Goal: Information Seeking & Learning: Learn about a topic

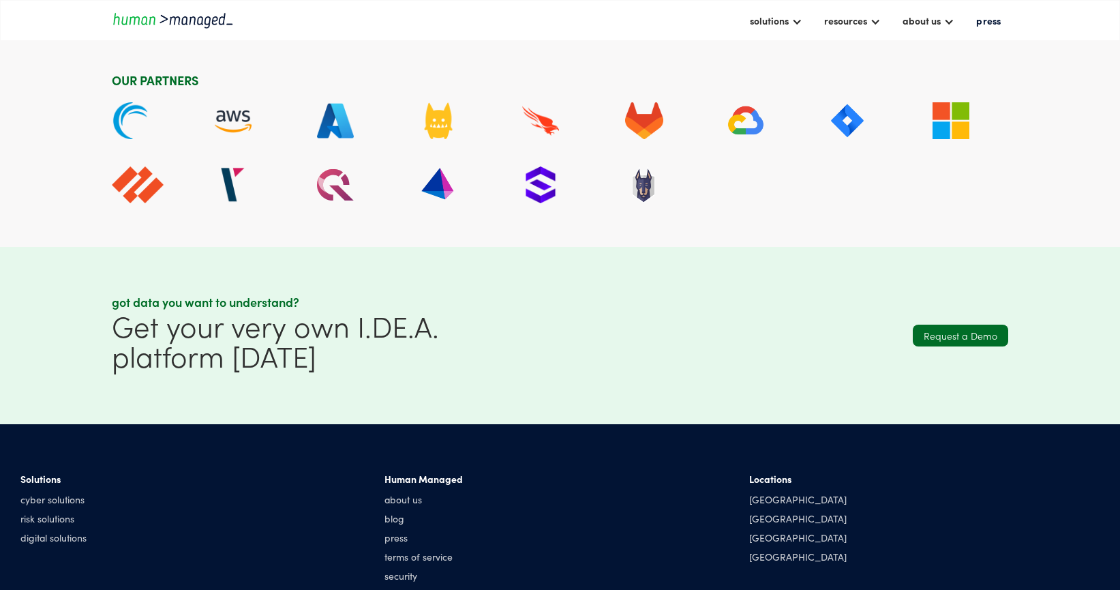
scroll to position [3836, 0]
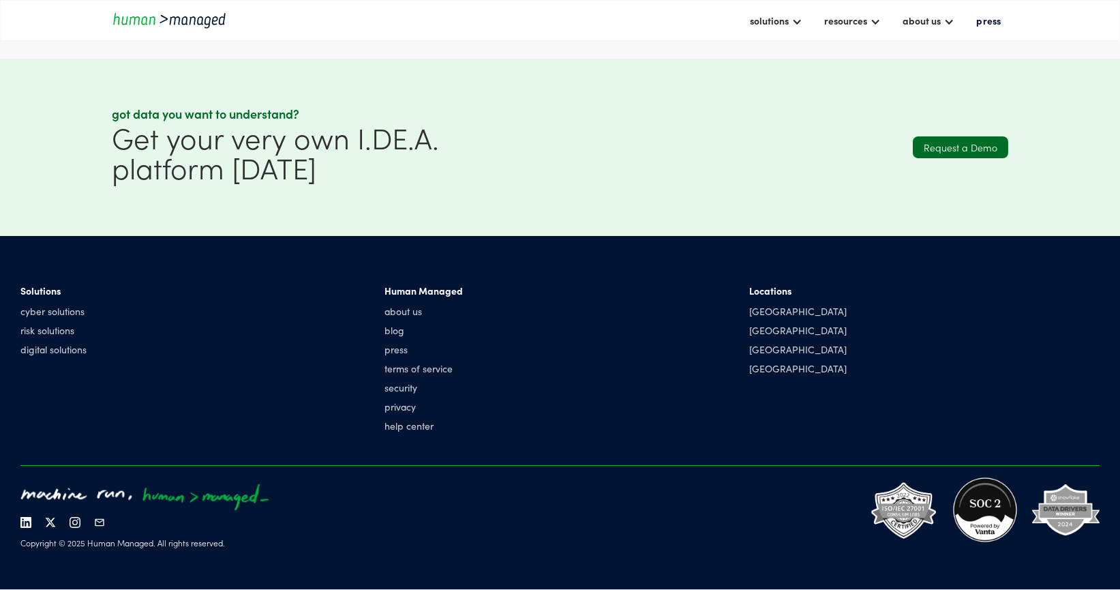
click at [77, 523] on img at bounding box center [75, 522] width 11 height 11
click at [417, 427] on link "help center" at bounding box center [423, 425] width 78 height 14
click at [765, 350] on div "[GEOGRAPHIC_DATA]" at bounding box center [797, 349] width 97 height 14
click at [754, 350] on div "[GEOGRAPHIC_DATA]" at bounding box center [797, 349] width 97 height 14
click at [769, 315] on div "[GEOGRAPHIC_DATA]" at bounding box center [797, 311] width 97 height 14
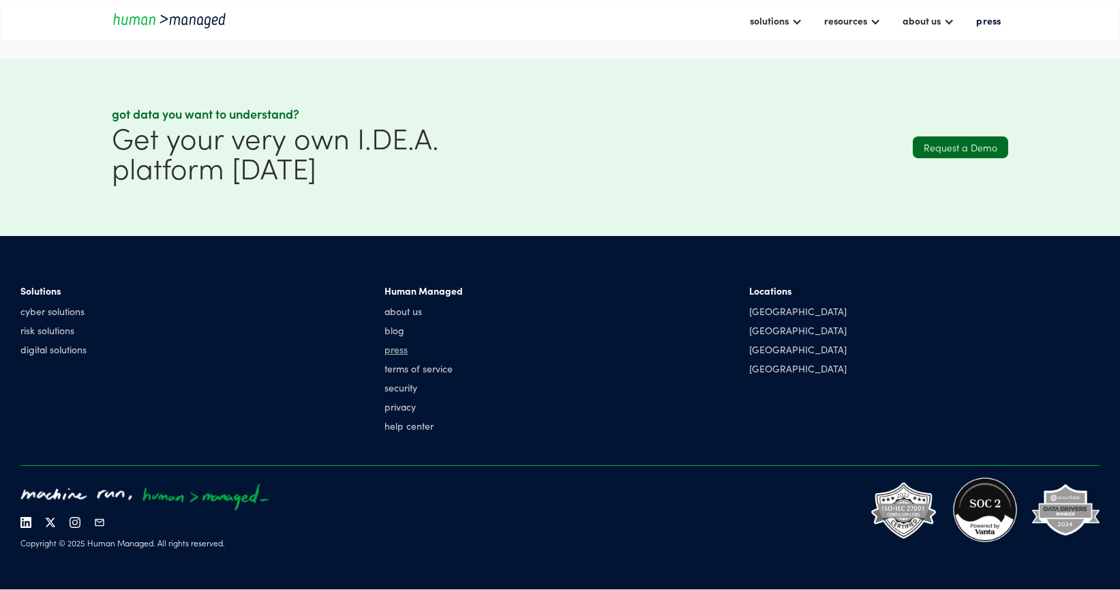
click at [393, 349] on link "press" at bounding box center [423, 349] width 78 height 14
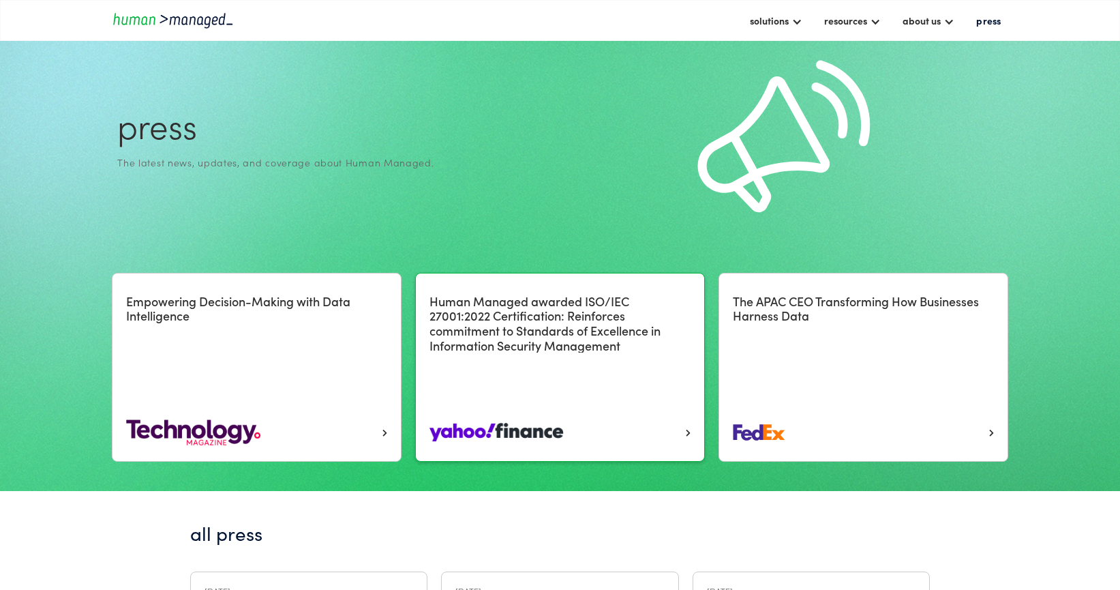
click at [491, 344] on h4 "Human Managed awarded ISO/IEC 27001:2022 Certification: Reinforces commitment t…" at bounding box center [559, 323] width 261 height 59
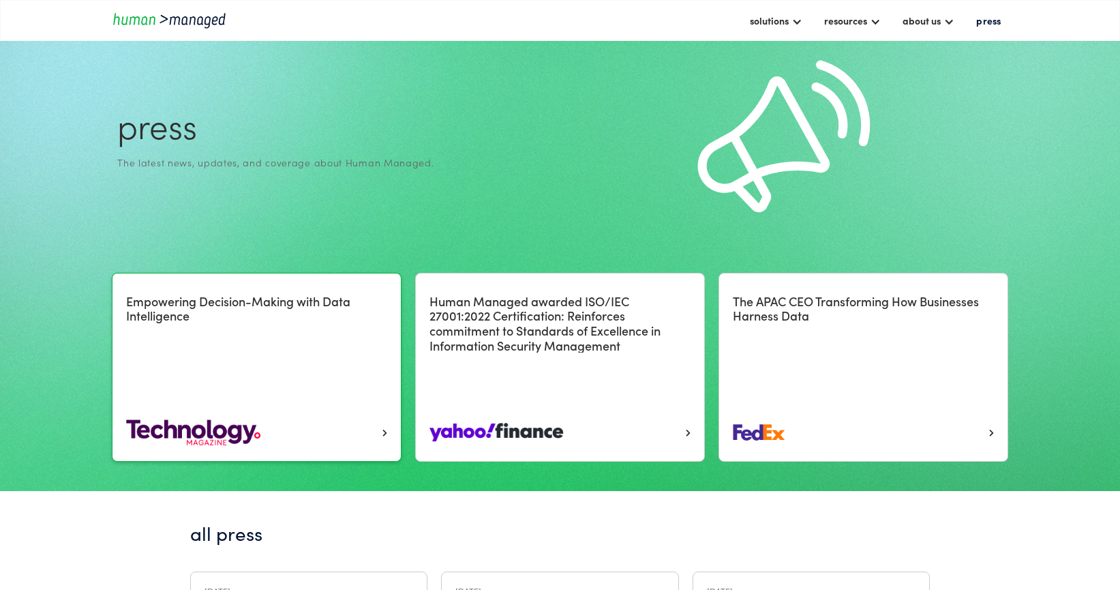
click at [182, 433] on img at bounding box center [193, 431] width 134 height 29
click at [787, 23] on div "solutions" at bounding box center [769, 20] width 39 height 16
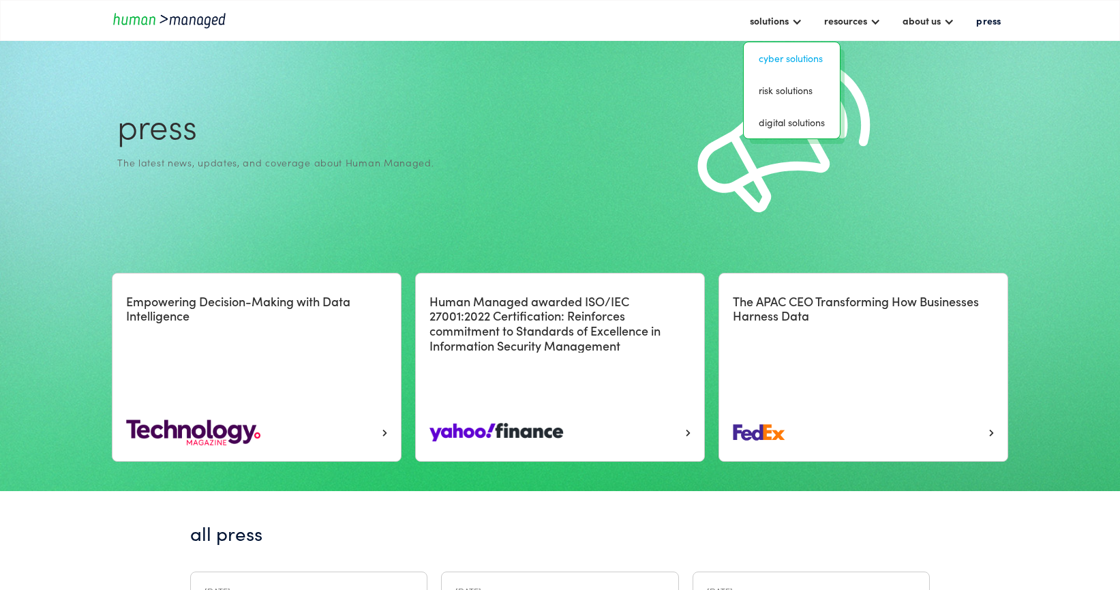
click at [801, 54] on link "Cyber solutions" at bounding box center [791, 58] width 85 height 21
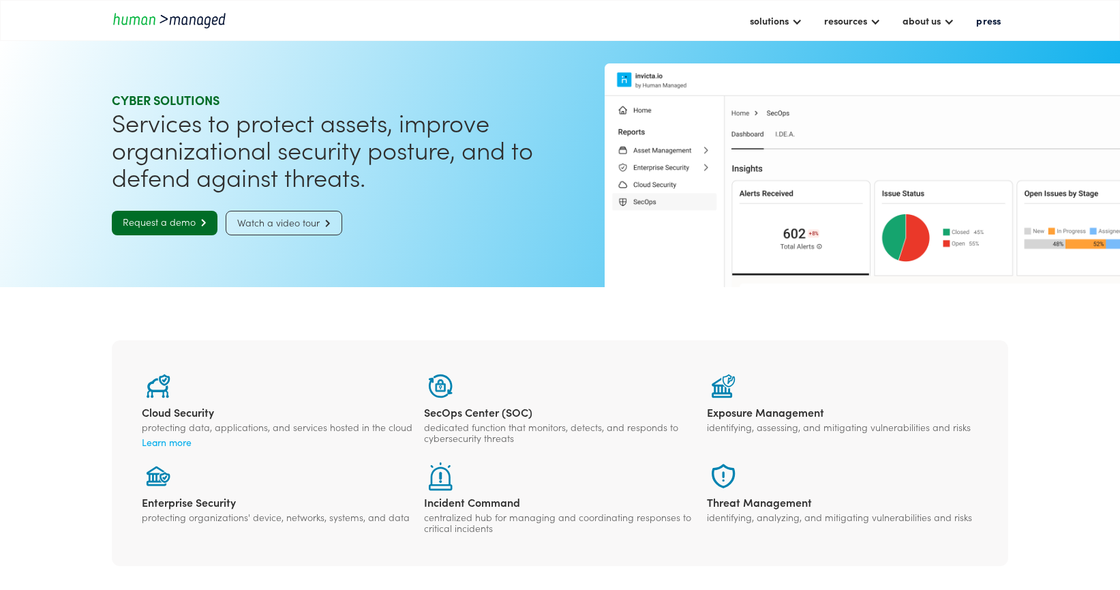
click at [299, 228] on link "Watch a video tour " at bounding box center [284, 223] width 117 height 25
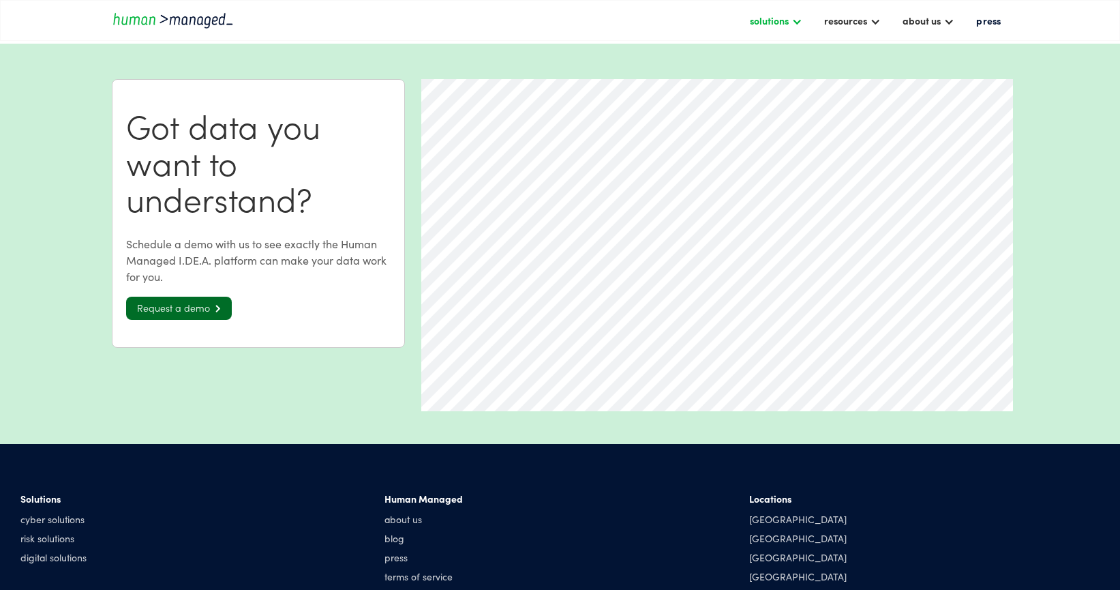
click at [799, 22] on div at bounding box center [796, 20] width 11 height 11
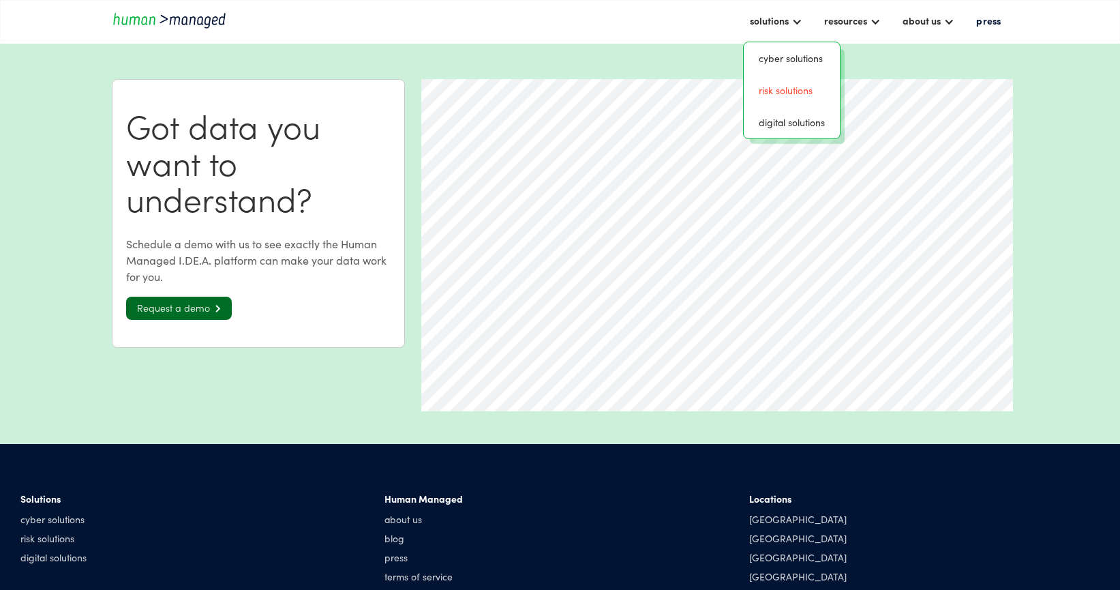
click at [796, 87] on link "risk solutions" at bounding box center [791, 90] width 85 height 21
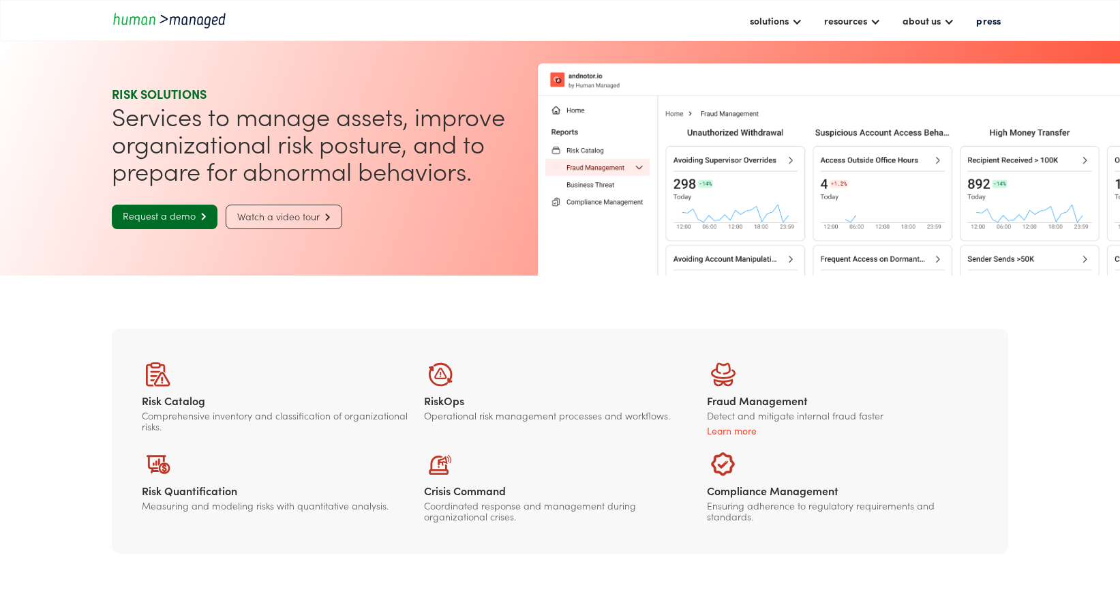
click at [308, 214] on link "Watch a video tour " at bounding box center [284, 216] width 117 height 25
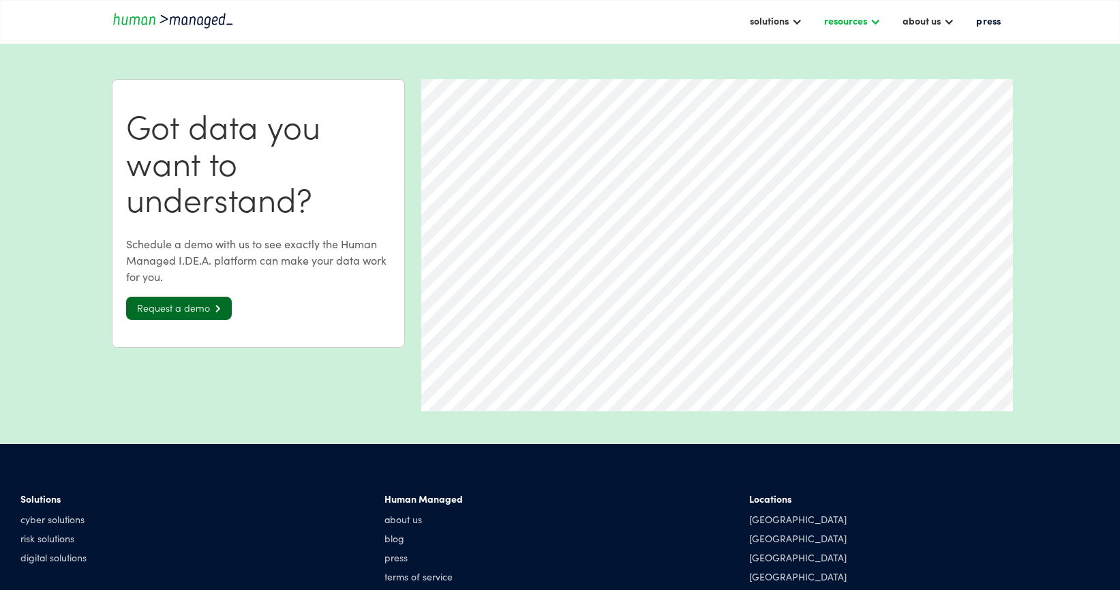
click at [878, 18] on div at bounding box center [875, 20] width 11 height 11
click at [879, 86] on link "case studies" at bounding box center [859, 90] width 72 height 21
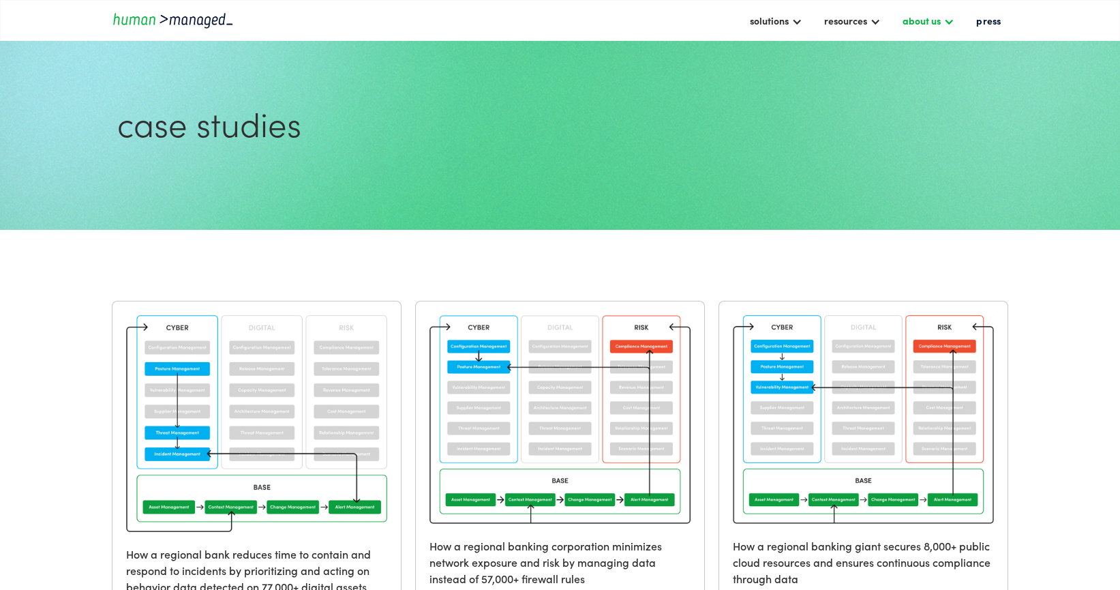
click at [954, 22] on div at bounding box center [948, 20] width 11 height 11
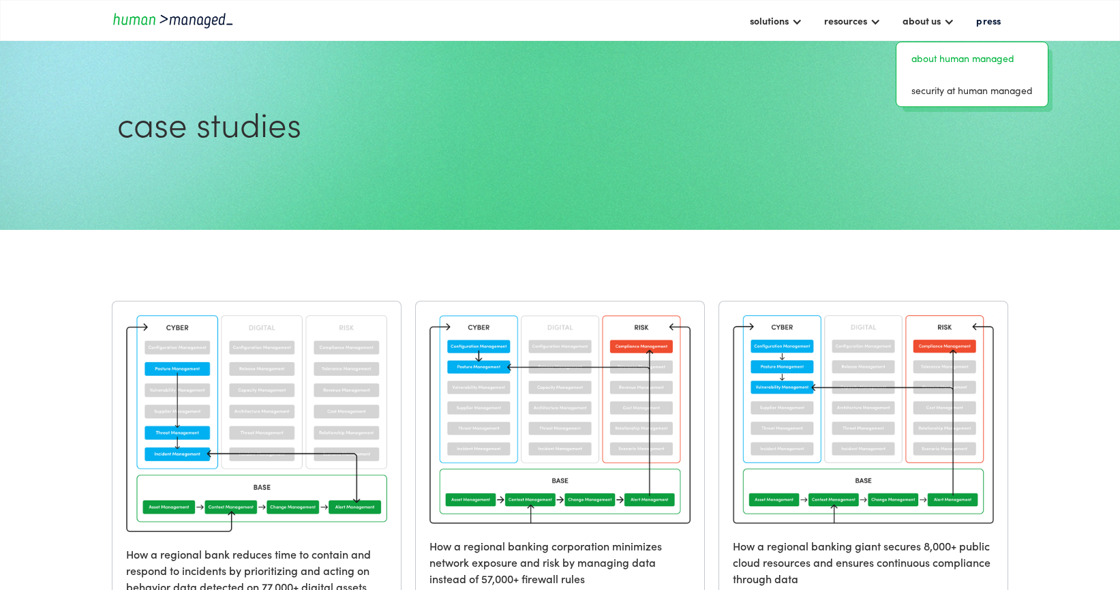
click at [981, 52] on link "about human managed" at bounding box center [972, 58] width 140 height 21
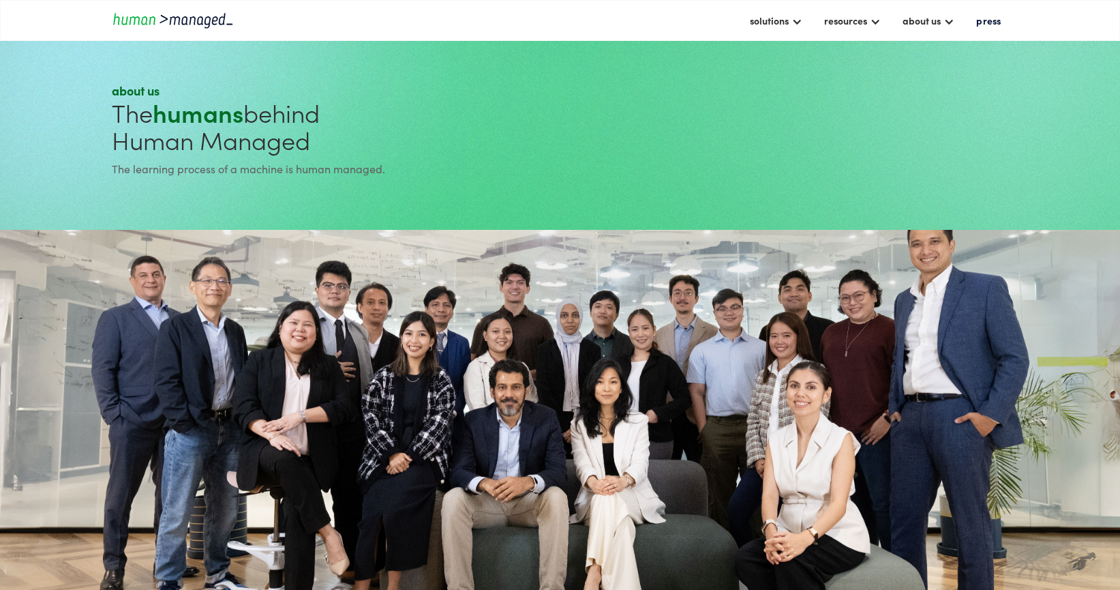
click at [183, 22] on img "home" at bounding box center [173, 20] width 123 height 18
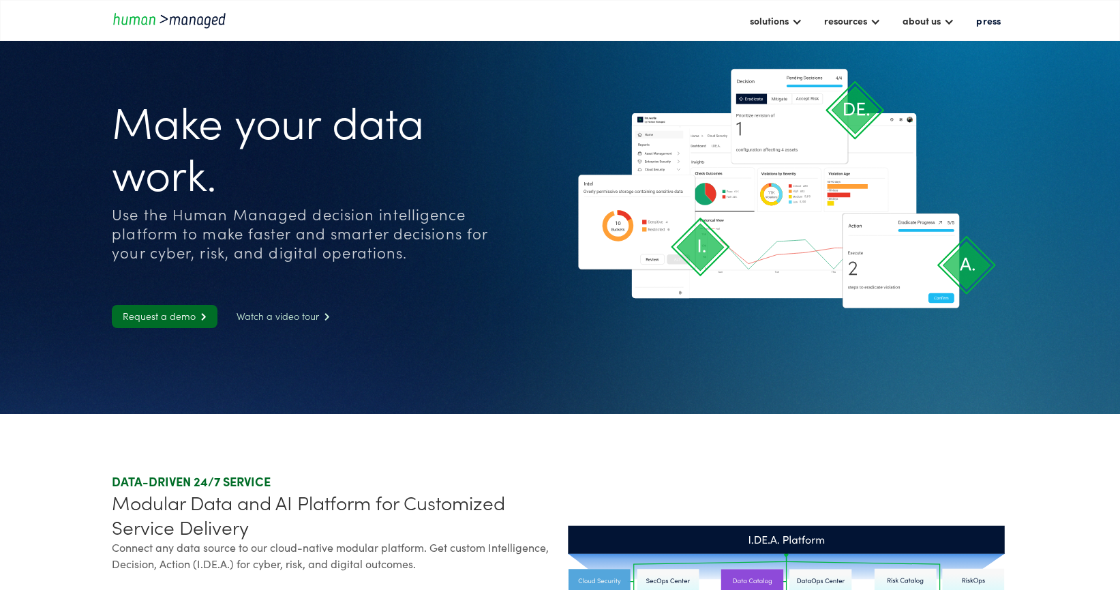
click at [264, 314] on link "Watch a video tour " at bounding box center [283, 316] width 115 height 23
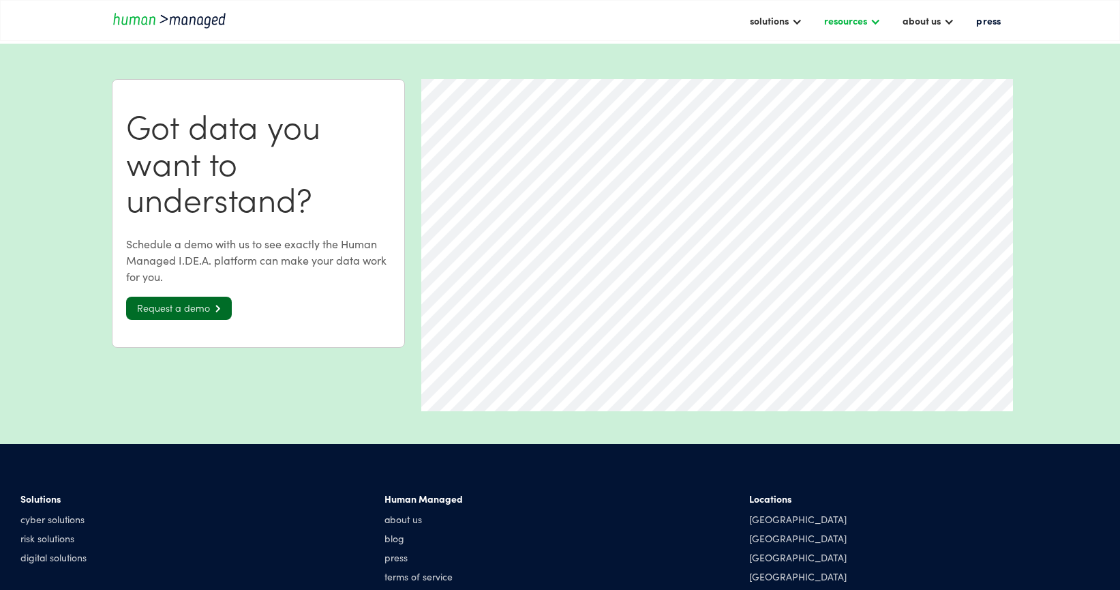
click at [879, 24] on div at bounding box center [875, 20] width 11 height 11
click at [802, 25] on div at bounding box center [796, 20] width 11 height 11
click at [812, 127] on link "digital solutions" at bounding box center [791, 122] width 85 height 21
